Goal: Navigation & Orientation: Find specific page/section

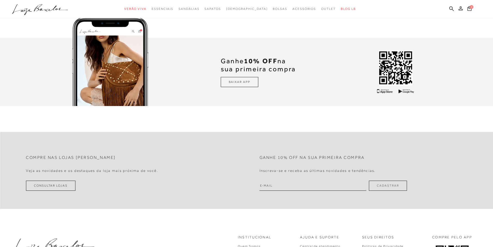
scroll to position [1605, 0]
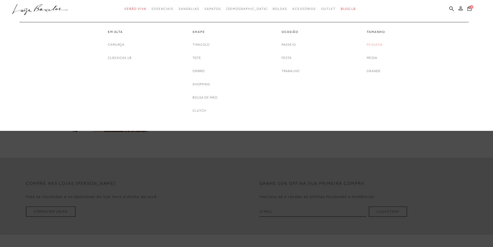
click at [377, 43] on link "Pequena" at bounding box center [375, 44] width 16 height 5
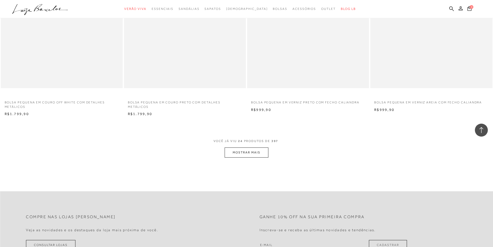
scroll to position [1242, 0]
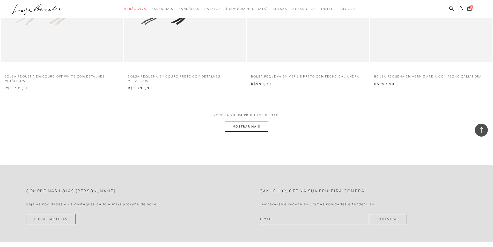
click at [248, 125] on button "MOSTRAR MAIS" at bounding box center [246, 126] width 43 height 10
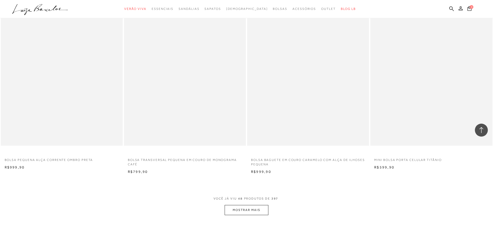
scroll to position [2484, 0]
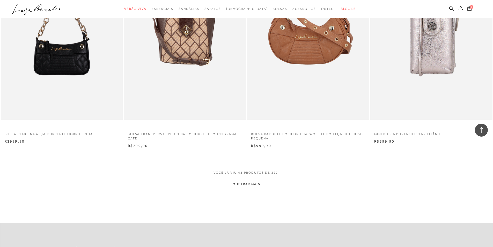
click at [259, 183] on button "MOSTRAR MAIS" at bounding box center [246, 184] width 43 height 10
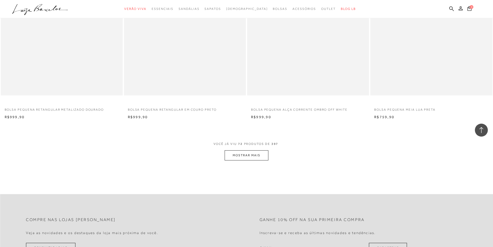
scroll to position [3829, 0]
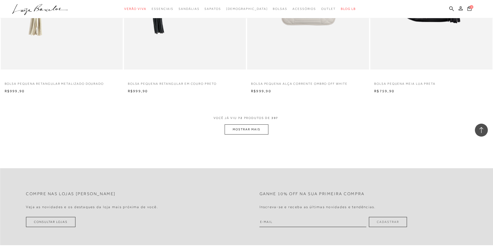
click at [236, 129] on button "MOSTRAR MAIS" at bounding box center [246, 129] width 43 height 10
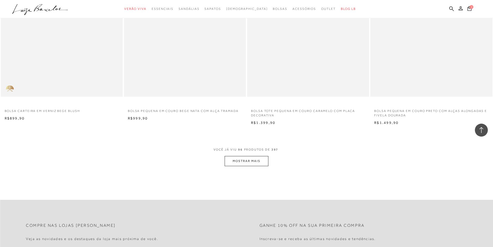
scroll to position [5123, 0]
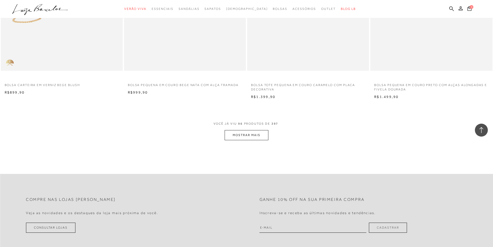
click at [236, 131] on button "MOSTRAR MAIS" at bounding box center [246, 135] width 43 height 10
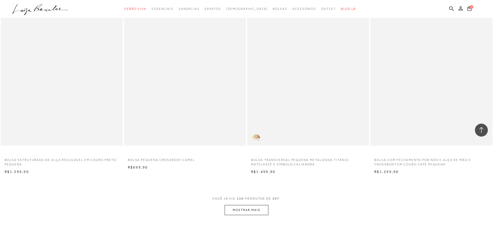
scroll to position [6391, 0]
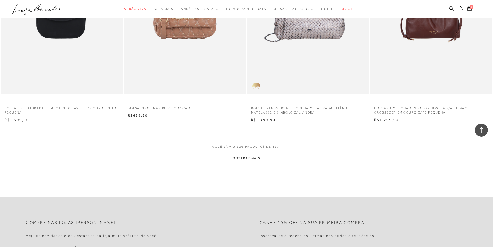
click at [250, 157] on button "MOSTRAR MAIS" at bounding box center [246, 158] width 43 height 10
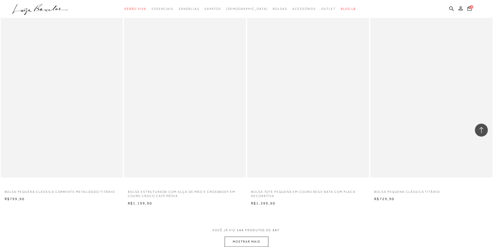
scroll to position [7684, 0]
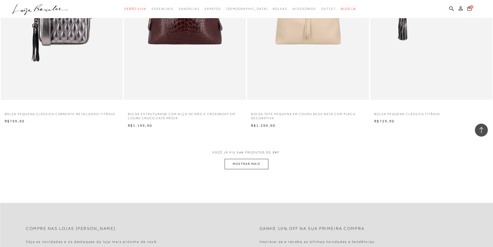
click at [242, 161] on button "MOSTRAR MAIS" at bounding box center [246, 164] width 43 height 10
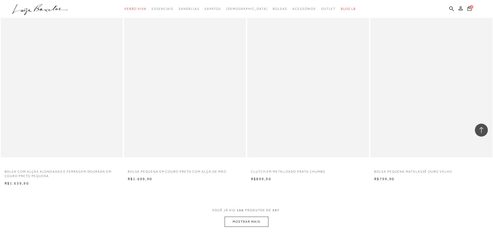
scroll to position [8978, 0]
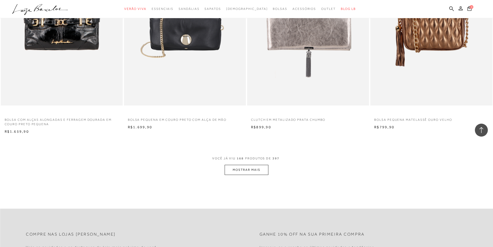
click at [254, 171] on button "MOSTRAR MAIS" at bounding box center [246, 170] width 43 height 10
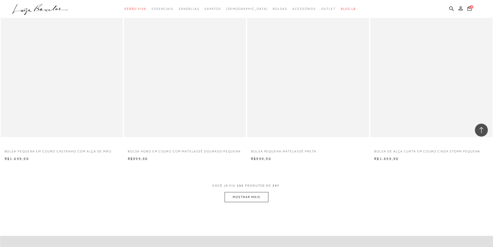
scroll to position [10297, 0]
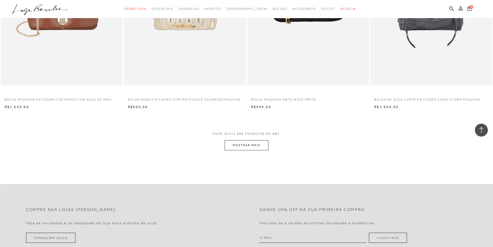
click at [234, 145] on button "MOSTRAR MAIS" at bounding box center [246, 145] width 43 height 10
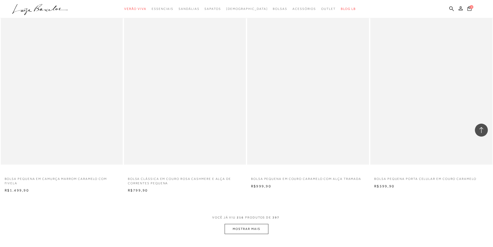
scroll to position [11565, 0]
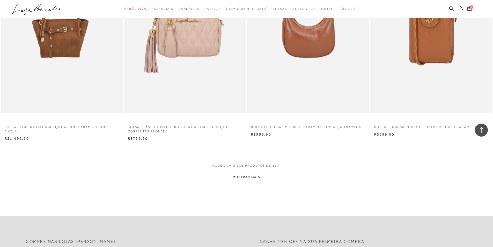
click at [249, 175] on button "MOSTRAR MAIS" at bounding box center [246, 177] width 43 height 10
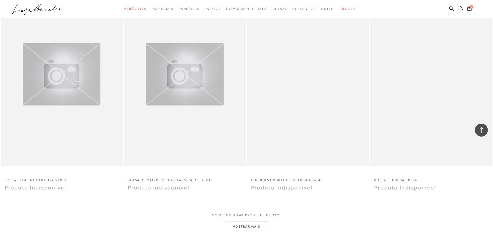
scroll to position [12833, 0]
